Goal: Complete application form

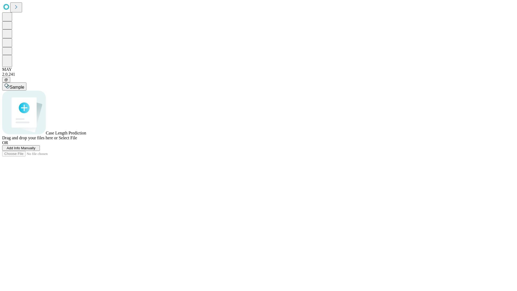
click at [36, 150] on span "Add Info Manually" at bounding box center [21, 148] width 29 height 4
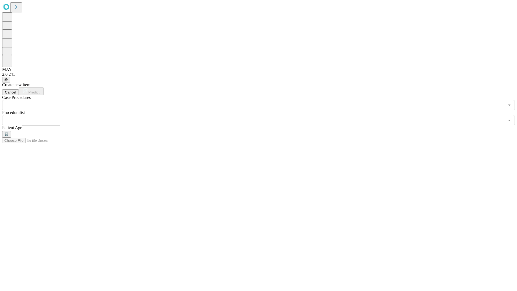
click at [60, 125] on input "text" at bounding box center [41, 127] width 38 height 5
type input "**"
click at [262, 115] on input "text" at bounding box center [253, 120] width 502 height 10
